Goal: Information Seeking & Learning: Learn about a topic

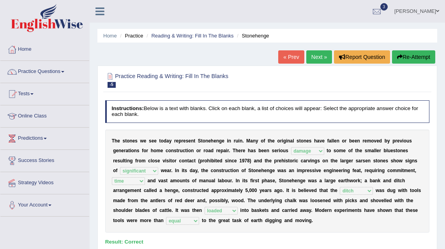
select select "damage"
select select "significant"
select select "time"
select select "ditch"
select select "loaded"
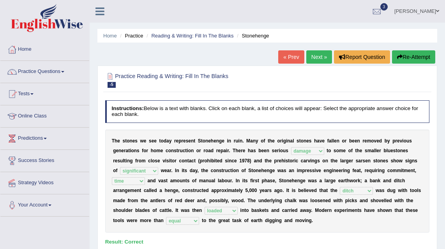
select select "equal"
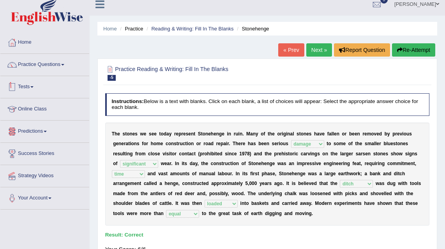
click at [27, 89] on link "Tests" at bounding box center [44, 85] width 89 height 19
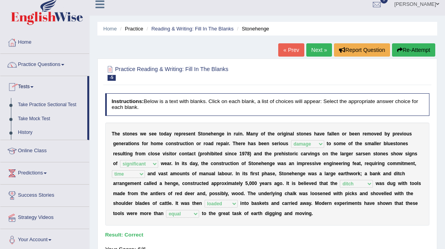
click at [28, 86] on link "Tests" at bounding box center [43, 85] width 87 height 19
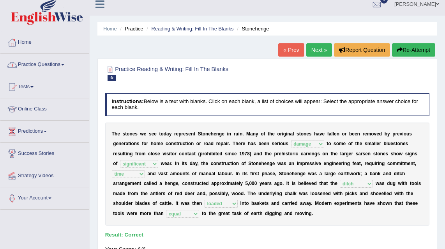
click at [37, 67] on link "Practice Questions" at bounding box center [44, 63] width 89 height 19
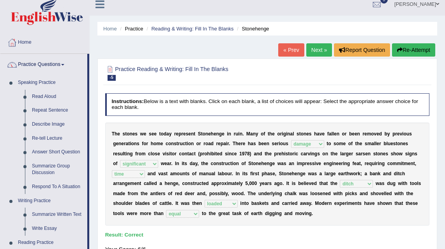
click at [37, 67] on link "Practice Questions" at bounding box center [43, 63] width 87 height 19
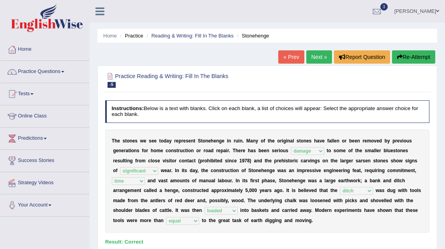
click at [320, 59] on link "Next »" at bounding box center [319, 56] width 26 height 13
